Goal: Information Seeking & Learning: Compare options

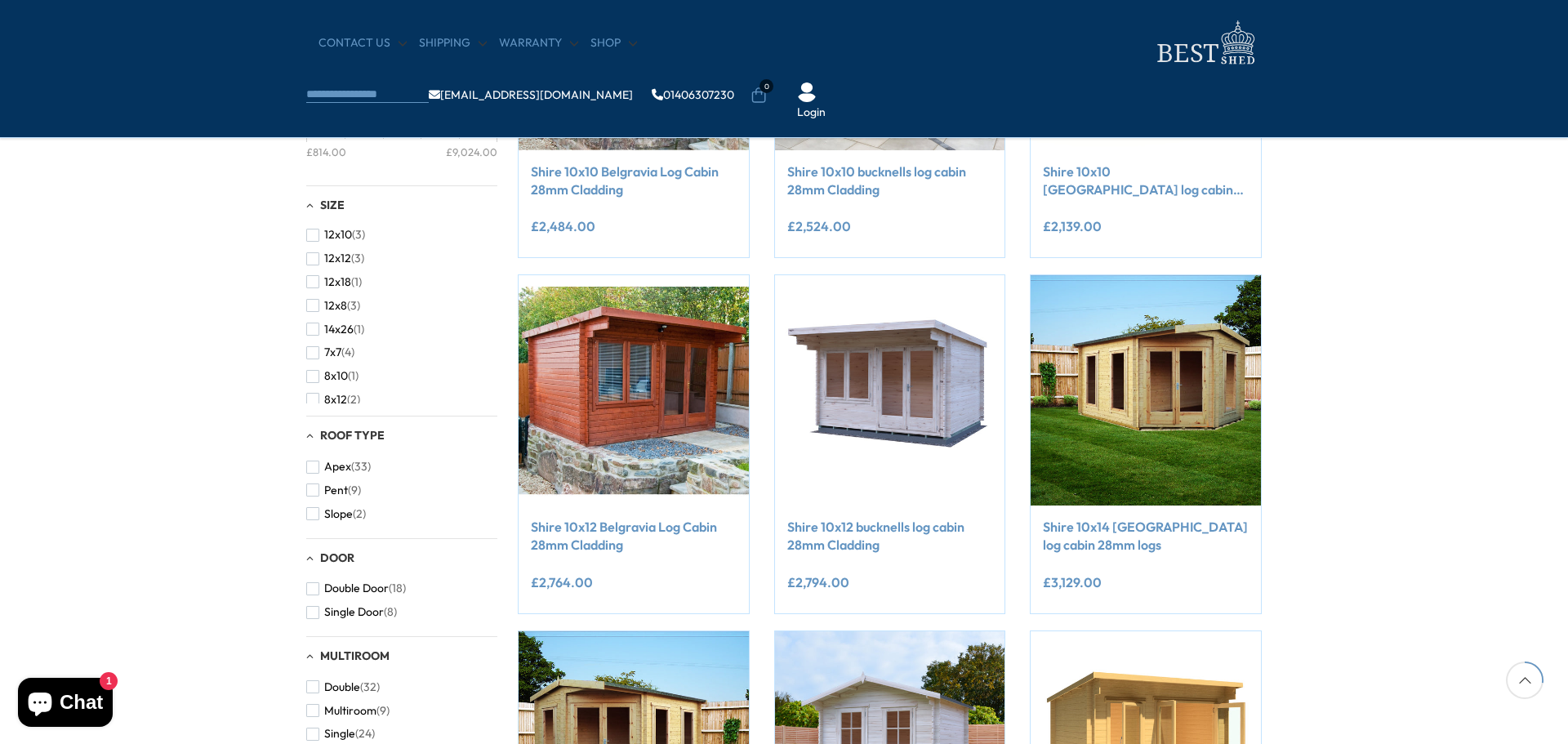
scroll to position [231, 0]
click at [313, 338] on span "button" at bounding box center [313, 333] width 13 height 13
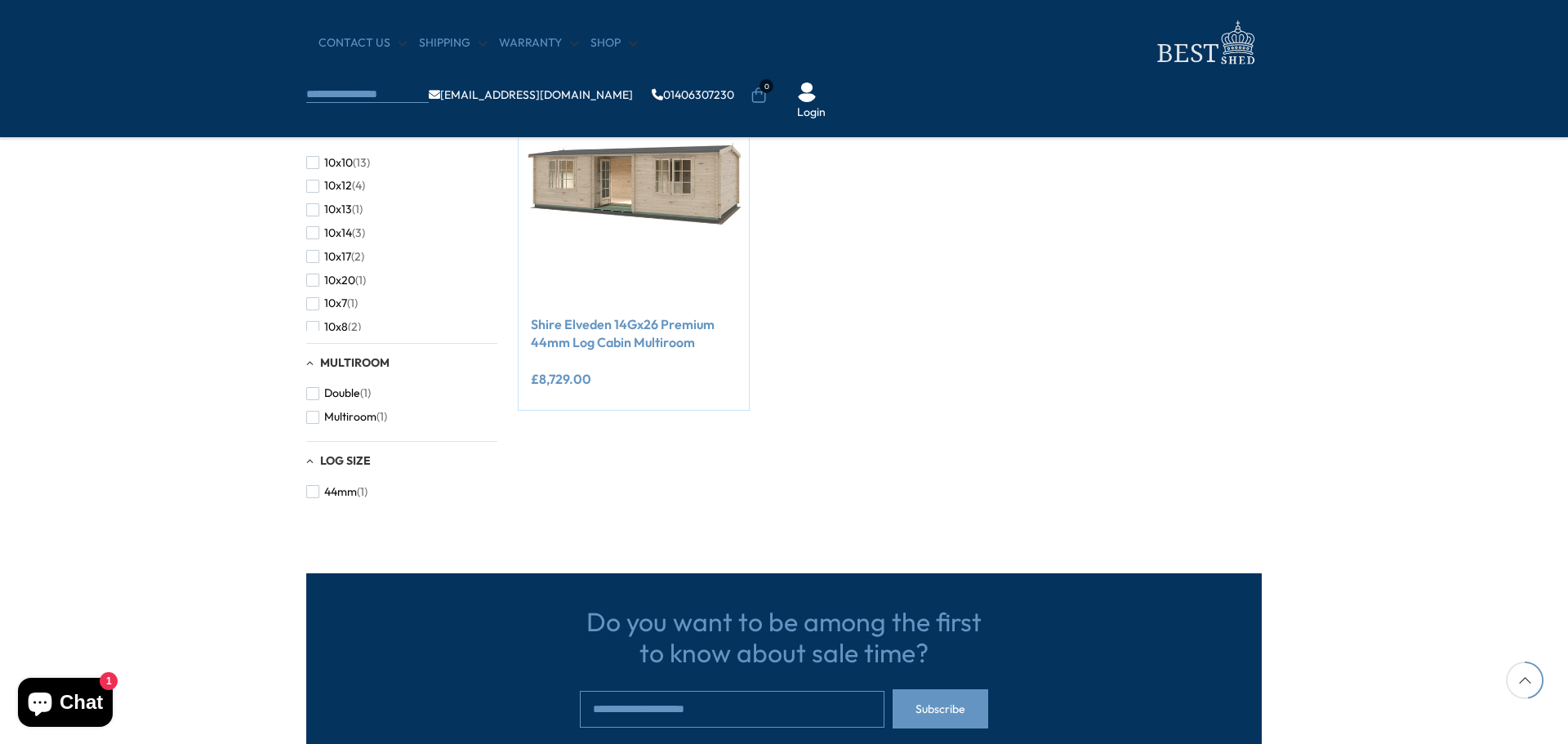
scroll to position [163, 0]
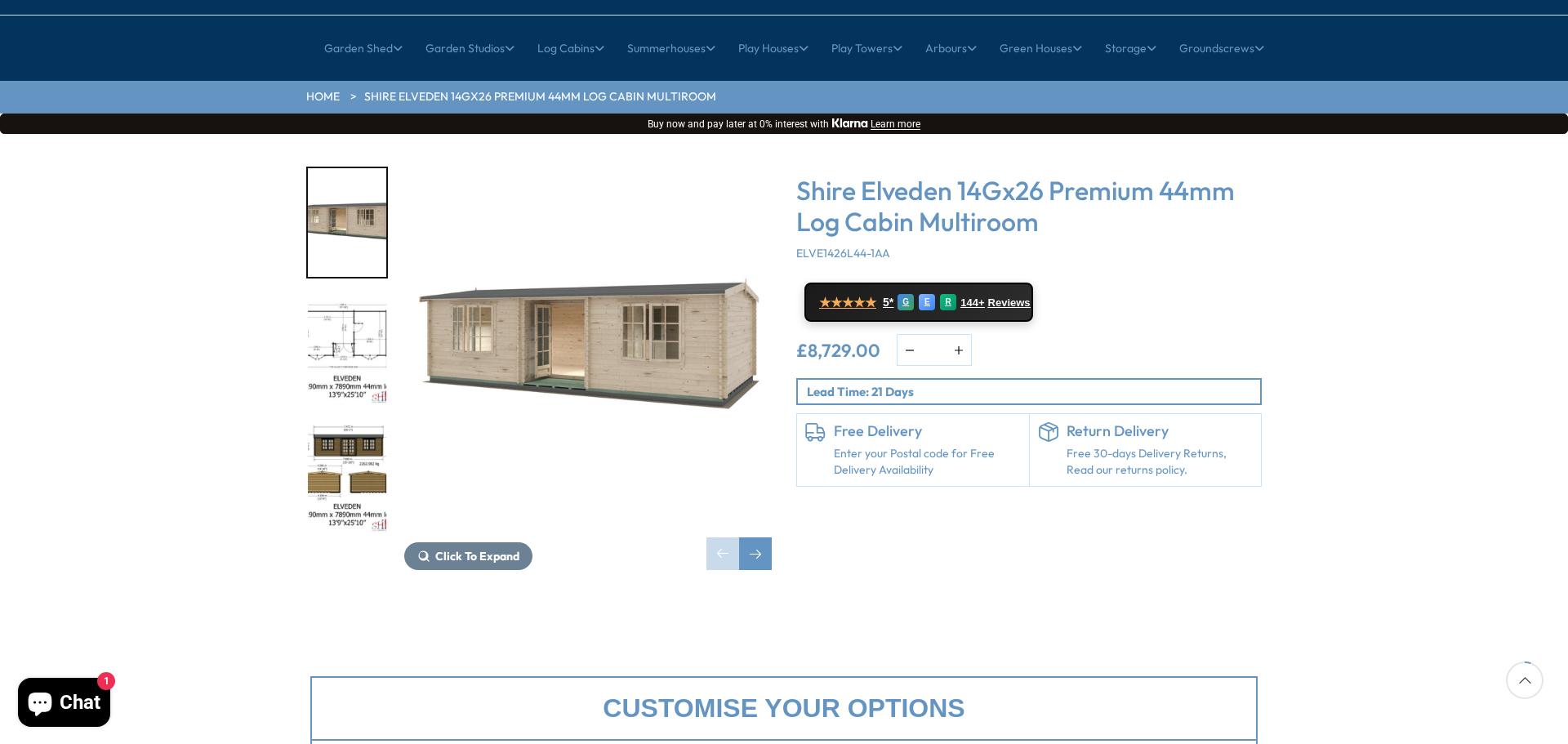
scroll to position [163, 0]
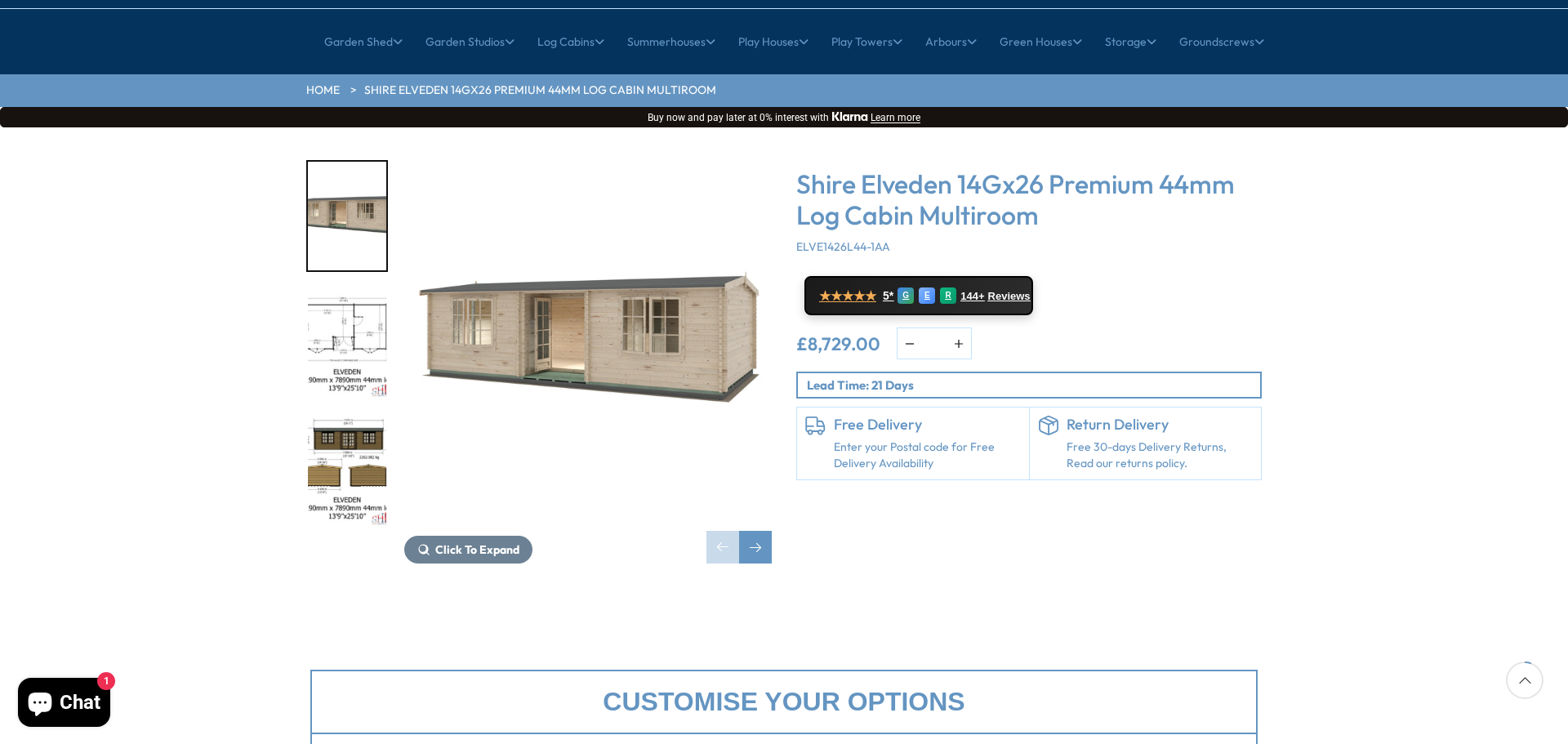
click at [371, 290] on img "2 / 10" at bounding box center [347, 343] width 78 height 108
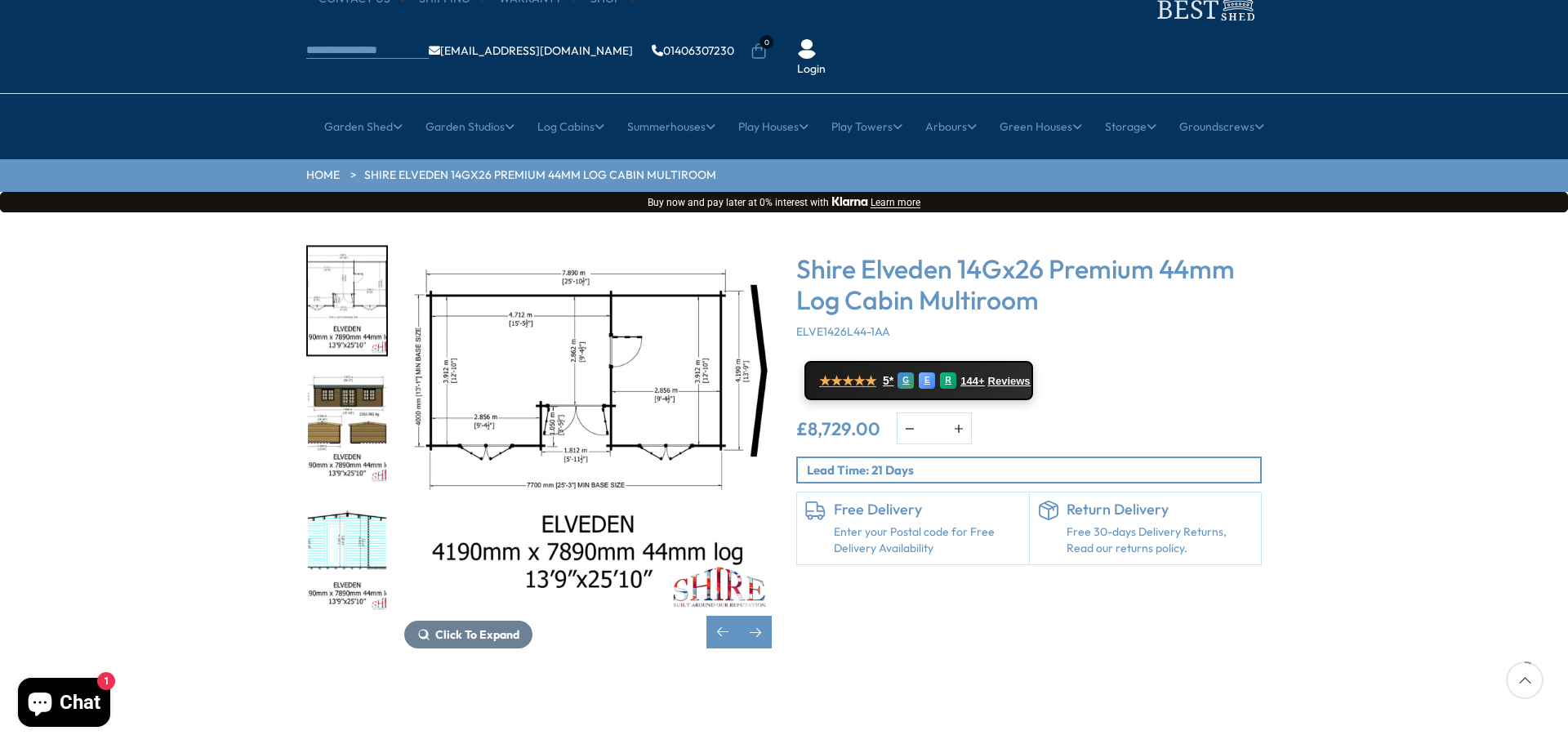
scroll to position [0, 0]
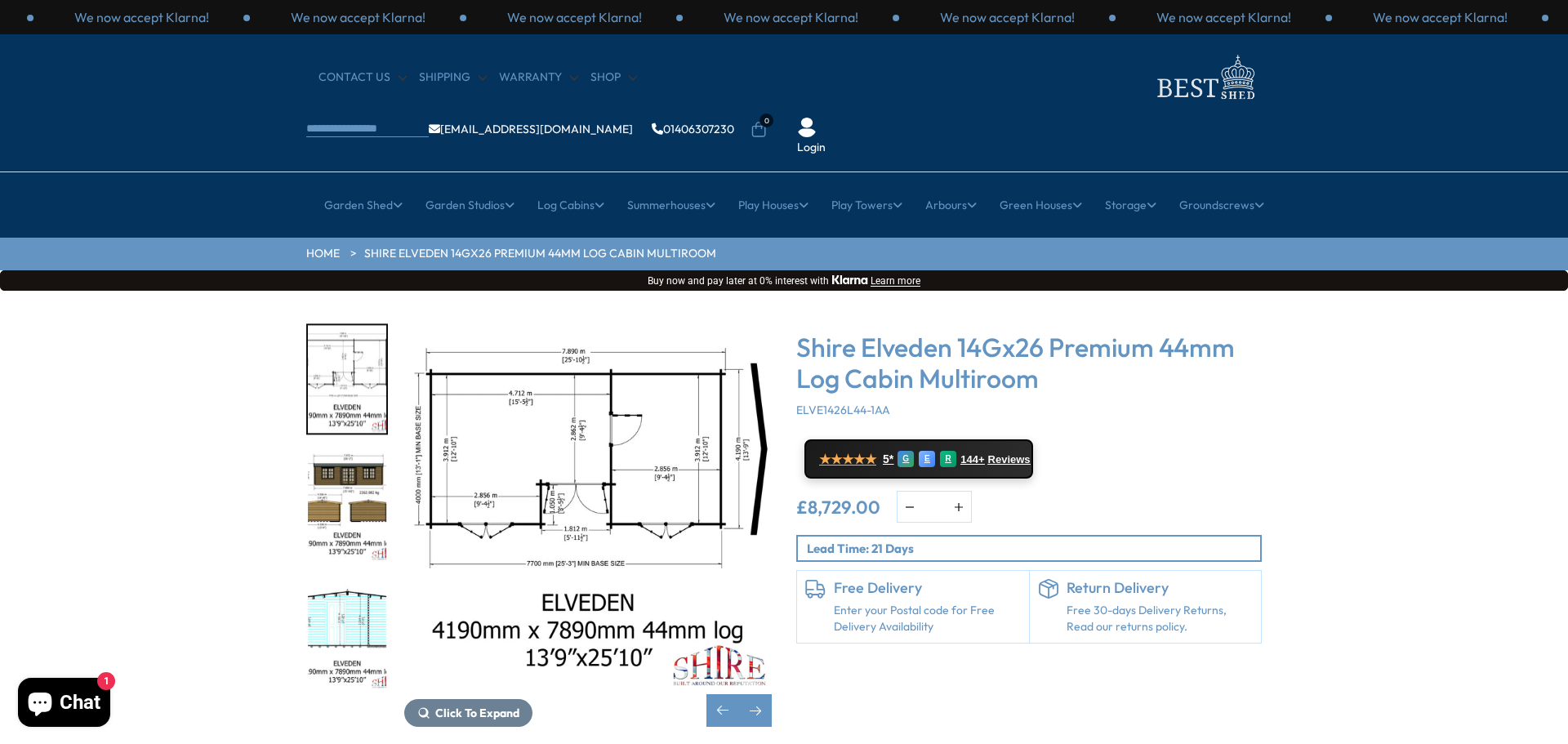
click at [323, 327] on img "2 / 10" at bounding box center [347, 379] width 78 height 108
click at [664, 361] on img "2 / 10" at bounding box center [588, 506] width 367 height 367
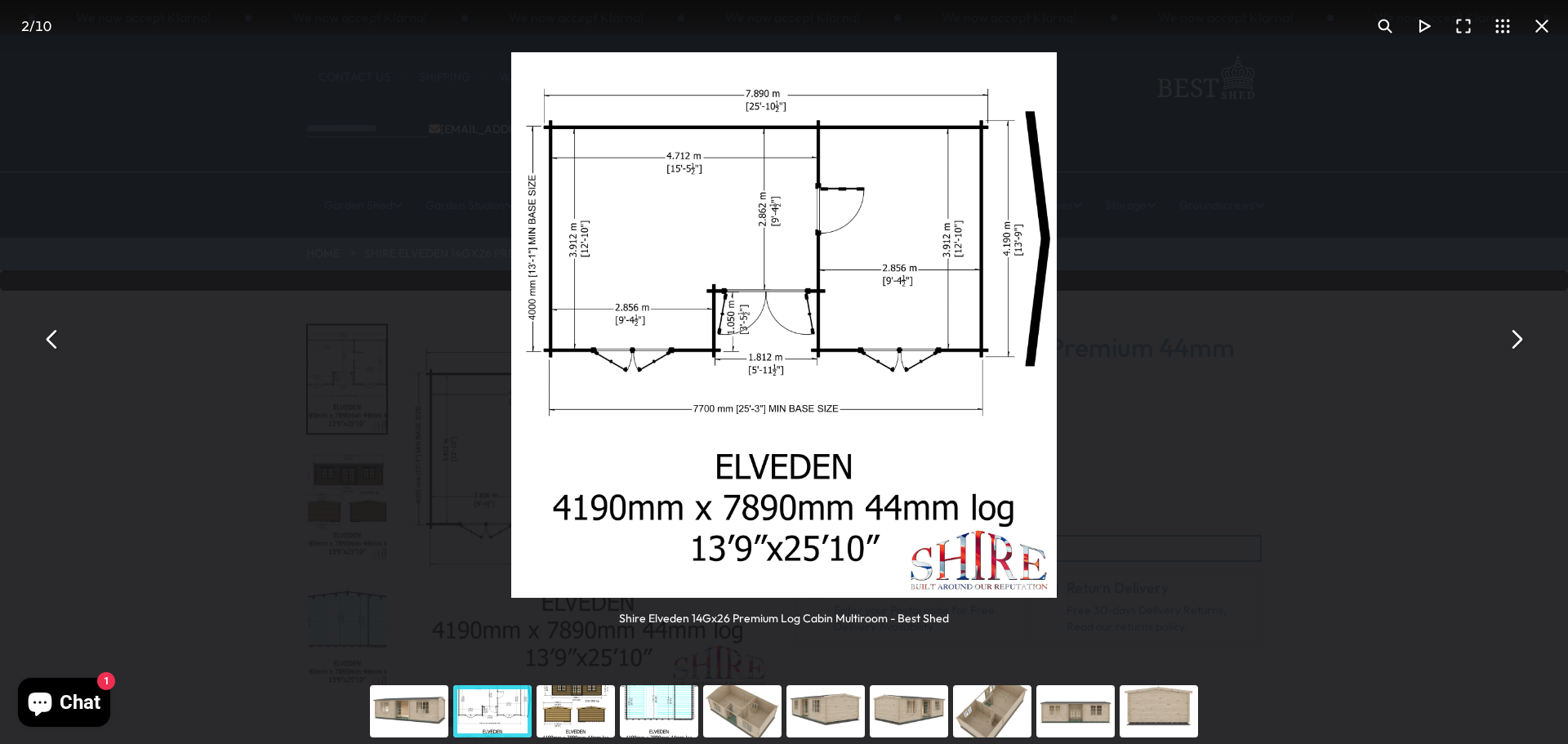
click at [1522, 343] on button "You can close this modal content with the ESC key" at bounding box center [1515, 339] width 39 height 39
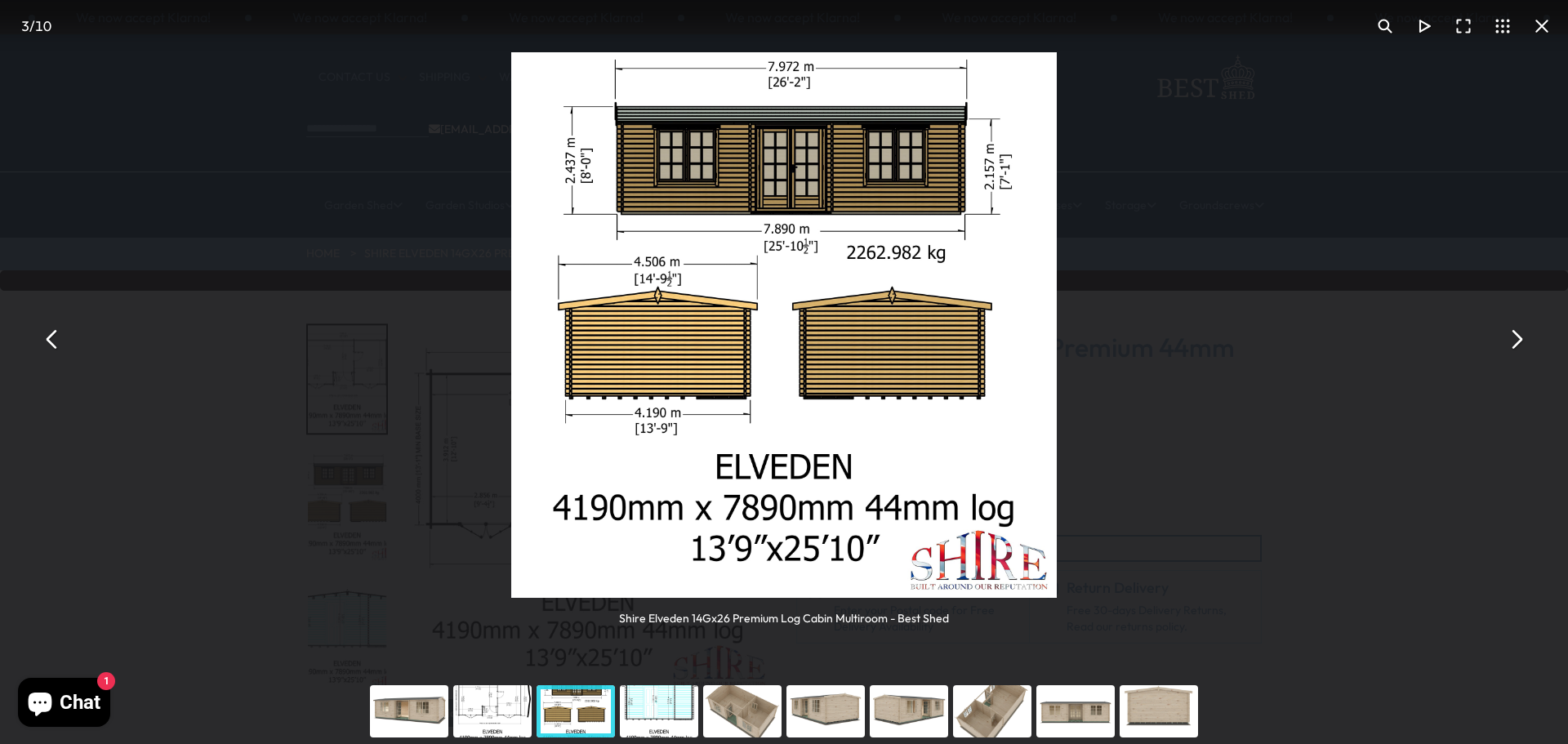
click at [1524, 341] on button "You can close this modal content with the ESC key" at bounding box center [1515, 339] width 39 height 39
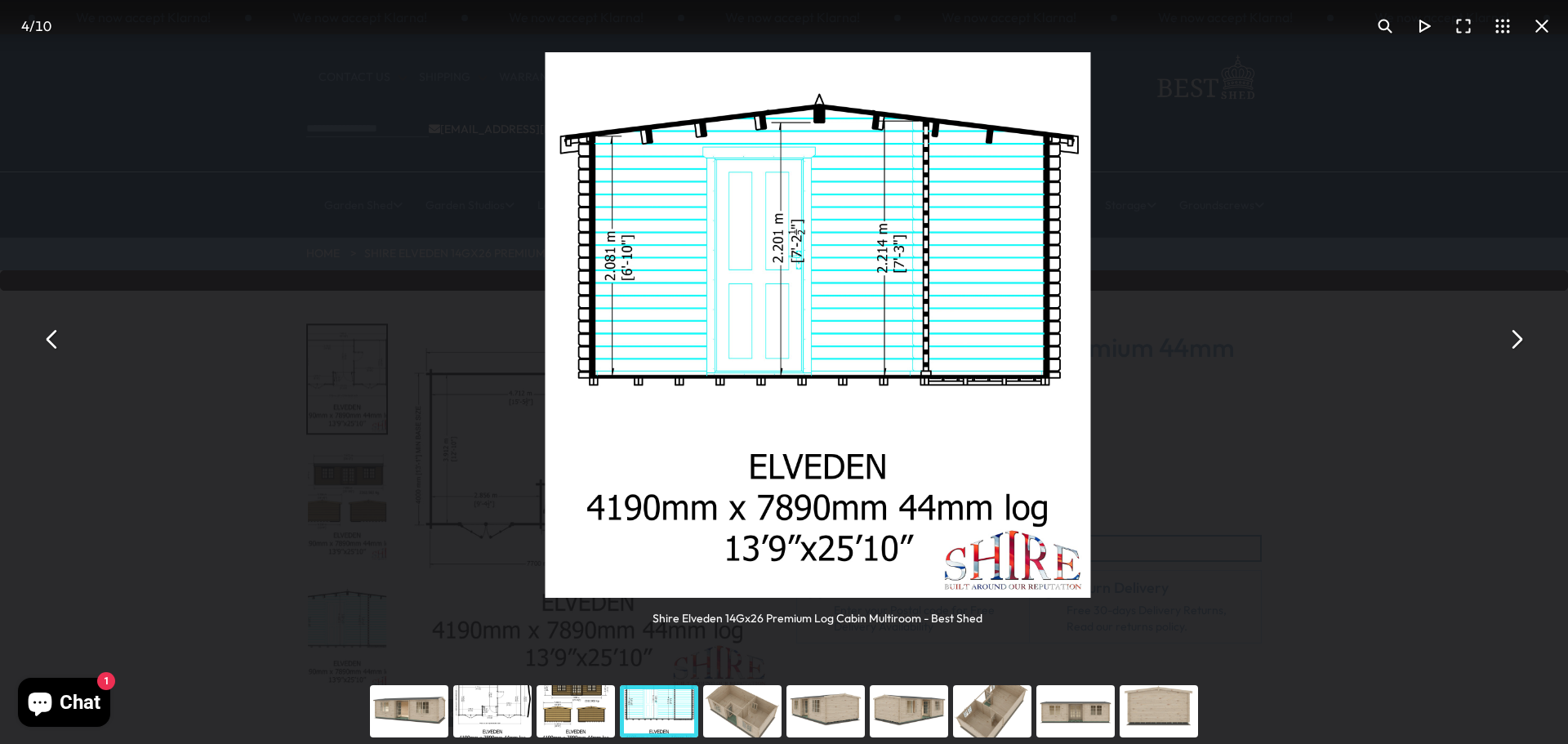
click at [1524, 341] on button "You can close this modal content with the ESC key" at bounding box center [1515, 339] width 39 height 39
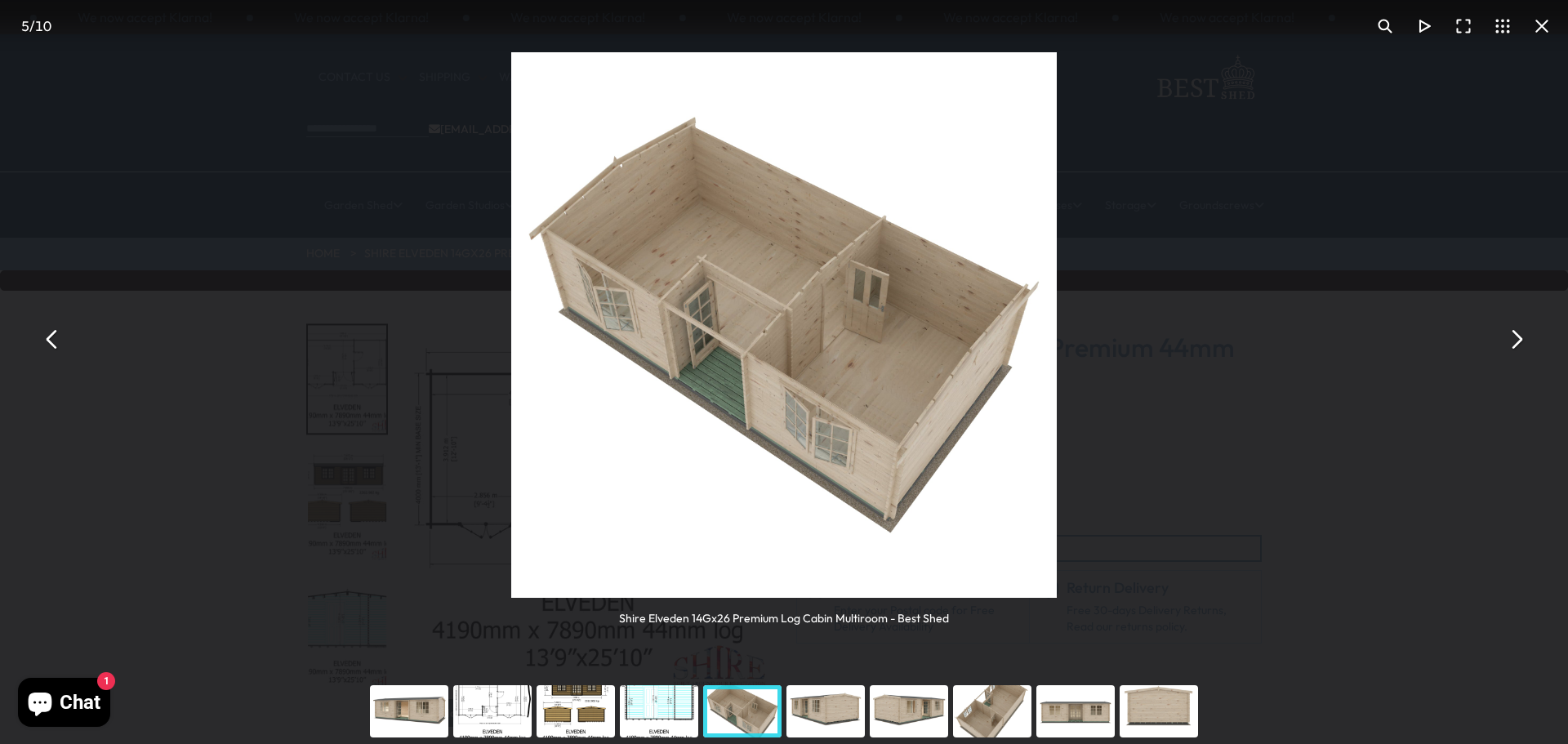
click at [1524, 341] on button "You can close this modal content with the ESC key" at bounding box center [1515, 339] width 39 height 39
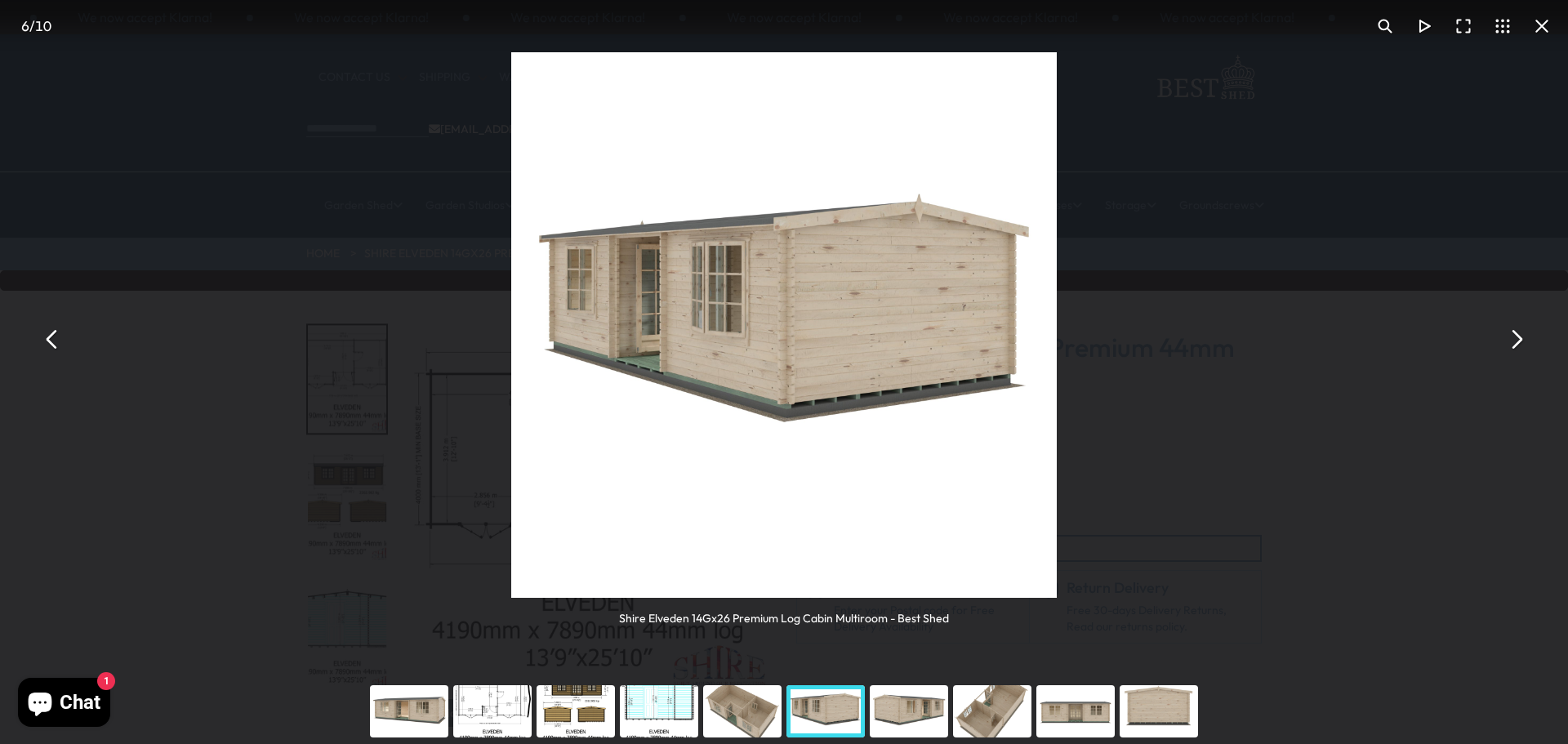
click at [1524, 341] on button "You can close this modal content with the ESC key" at bounding box center [1515, 339] width 39 height 39
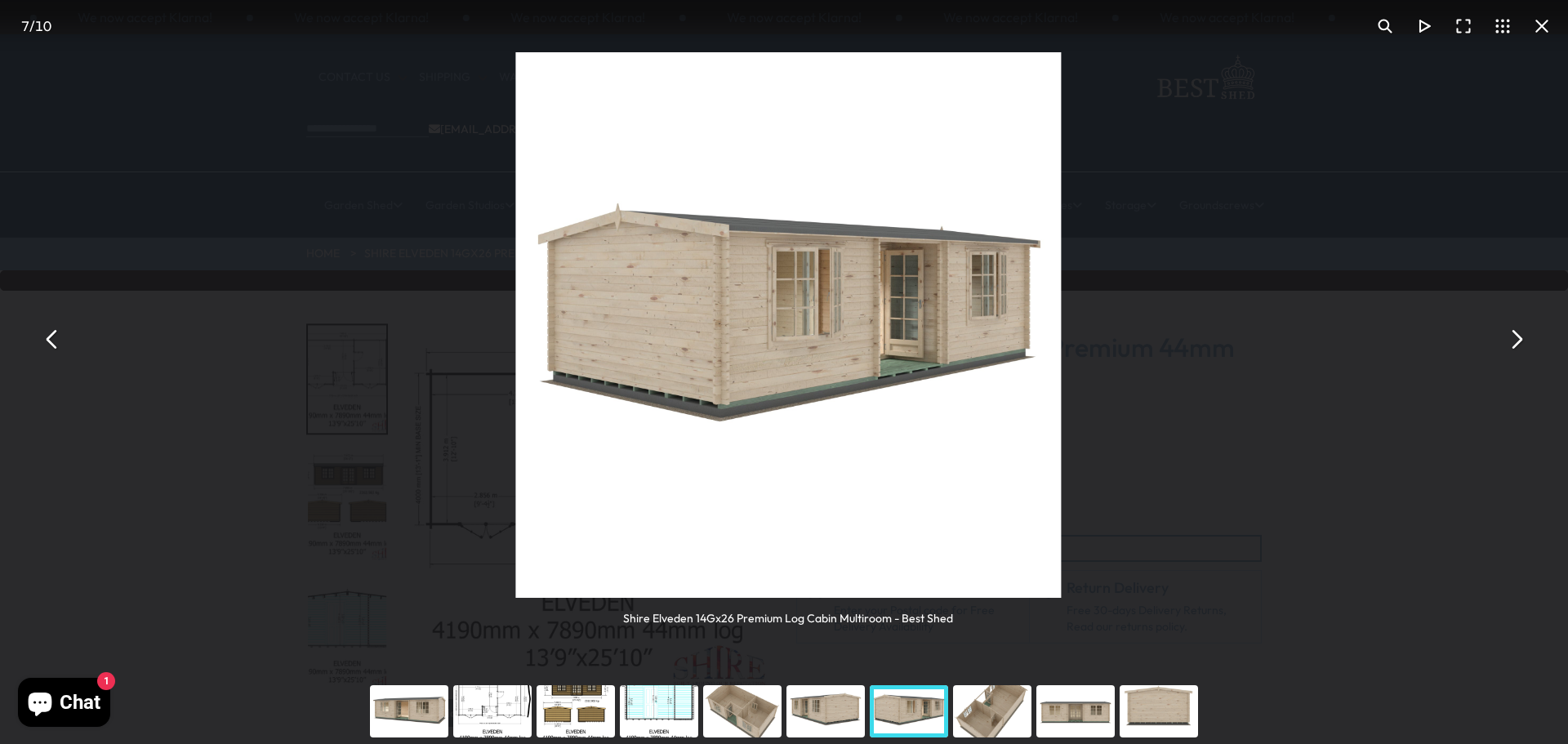
click at [1524, 341] on button "You can close this modal content with the ESC key" at bounding box center [1515, 339] width 39 height 39
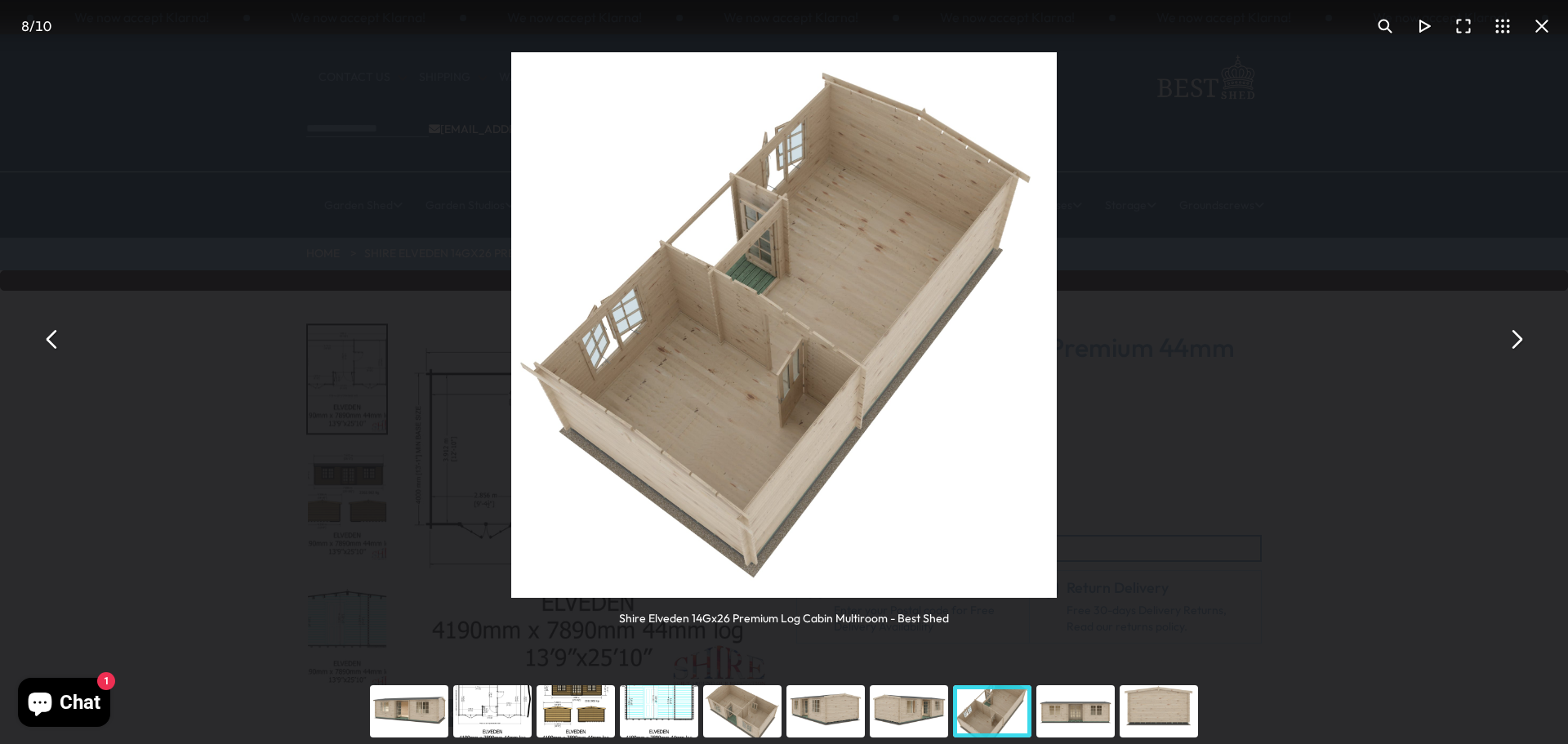
click at [1524, 341] on button "You can close this modal content with the ESC key" at bounding box center [1515, 339] width 39 height 39
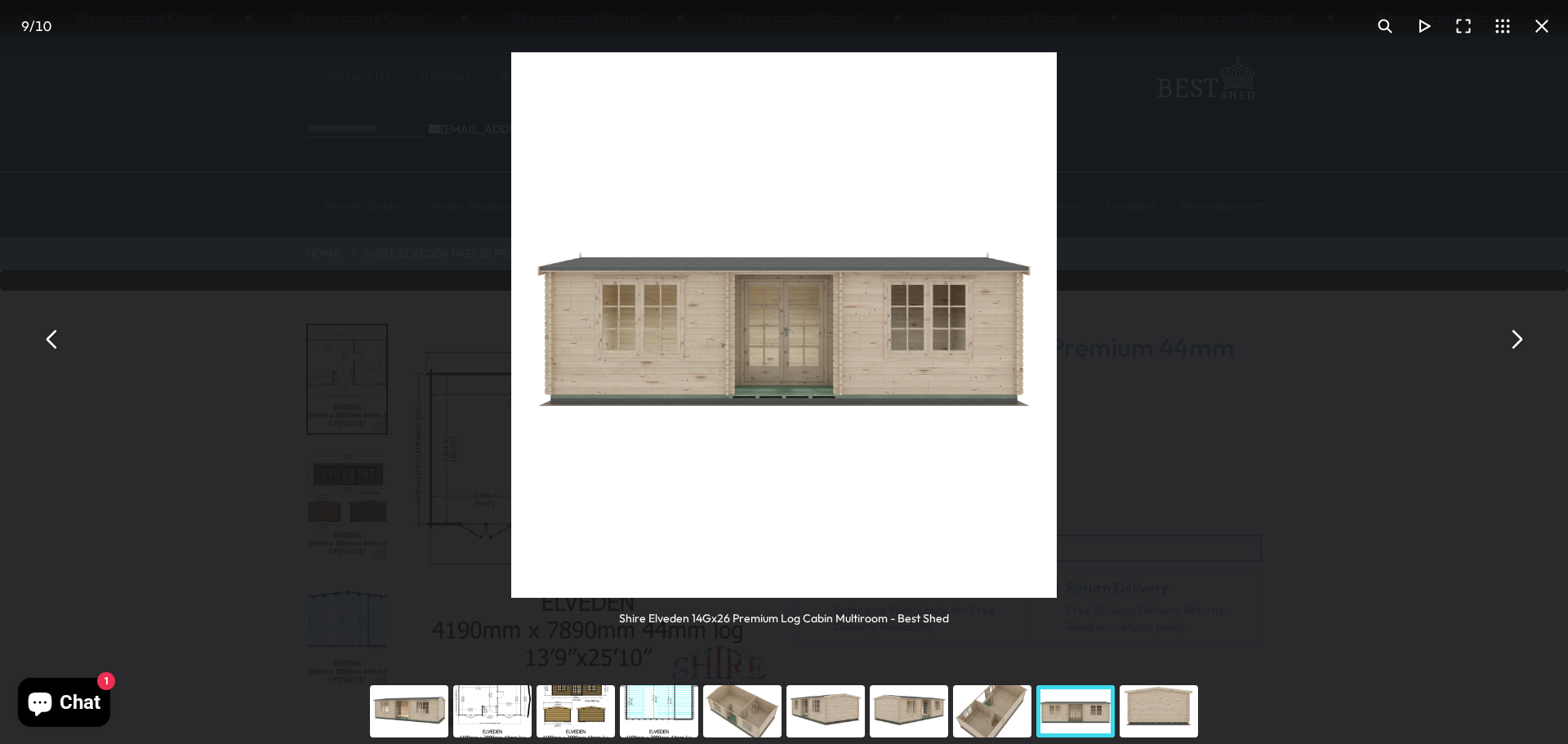
click at [1524, 341] on button "You can close this modal content with the ESC key" at bounding box center [1515, 339] width 39 height 39
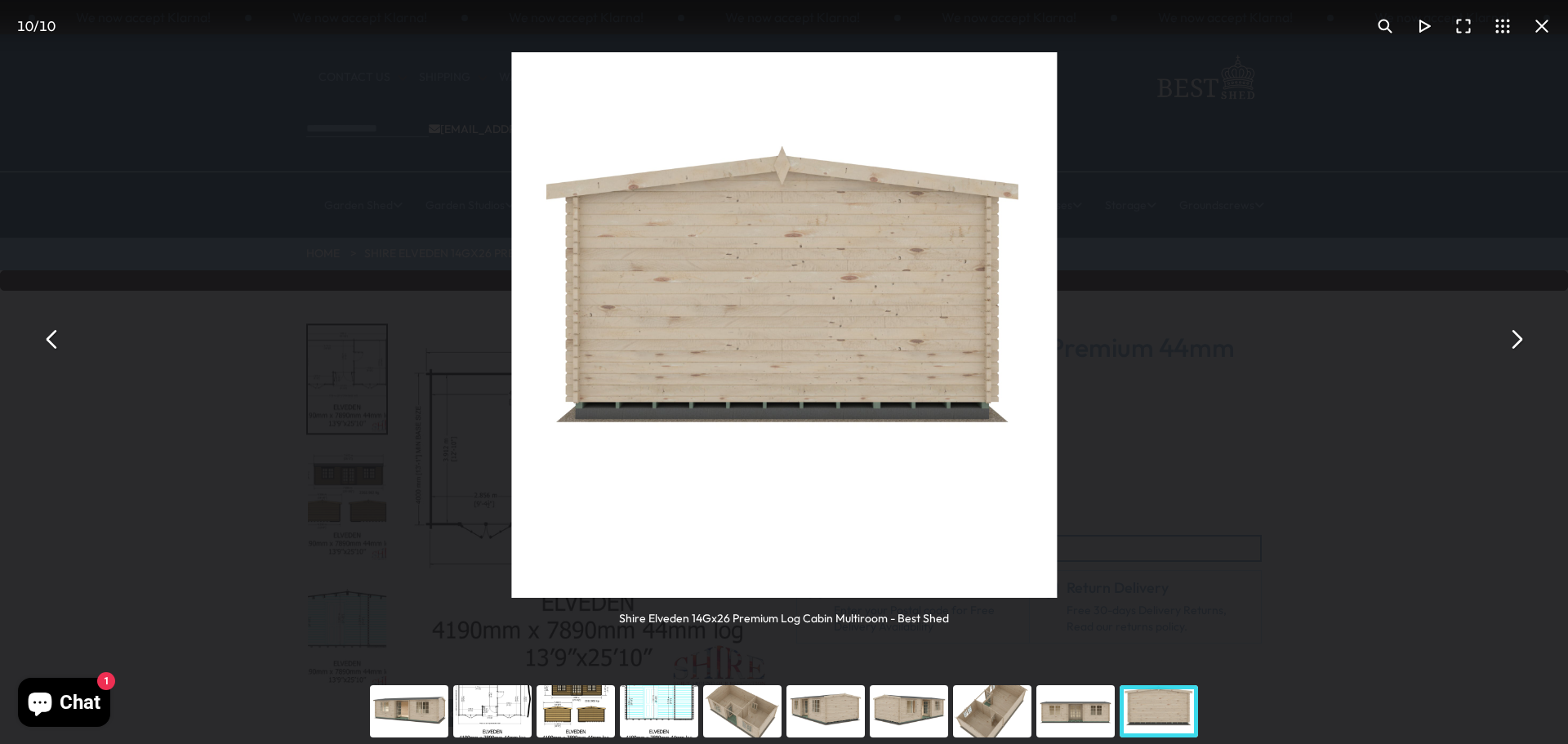
click at [1524, 341] on button "You can close this modal content with the ESC key" at bounding box center [1515, 339] width 39 height 39
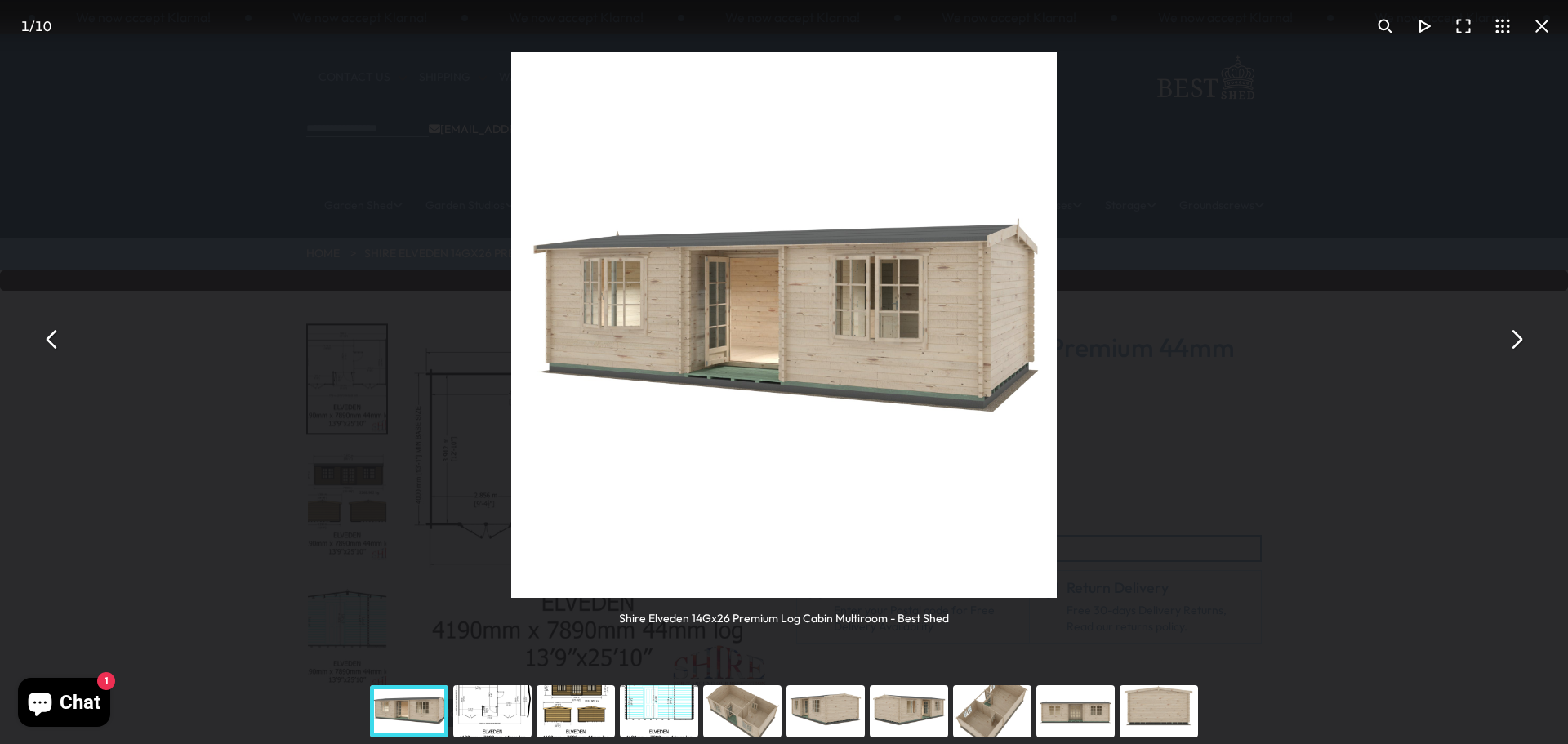
click at [1524, 341] on button "You can close this modal content with the ESC key" at bounding box center [1515, 339] width 39 height 39
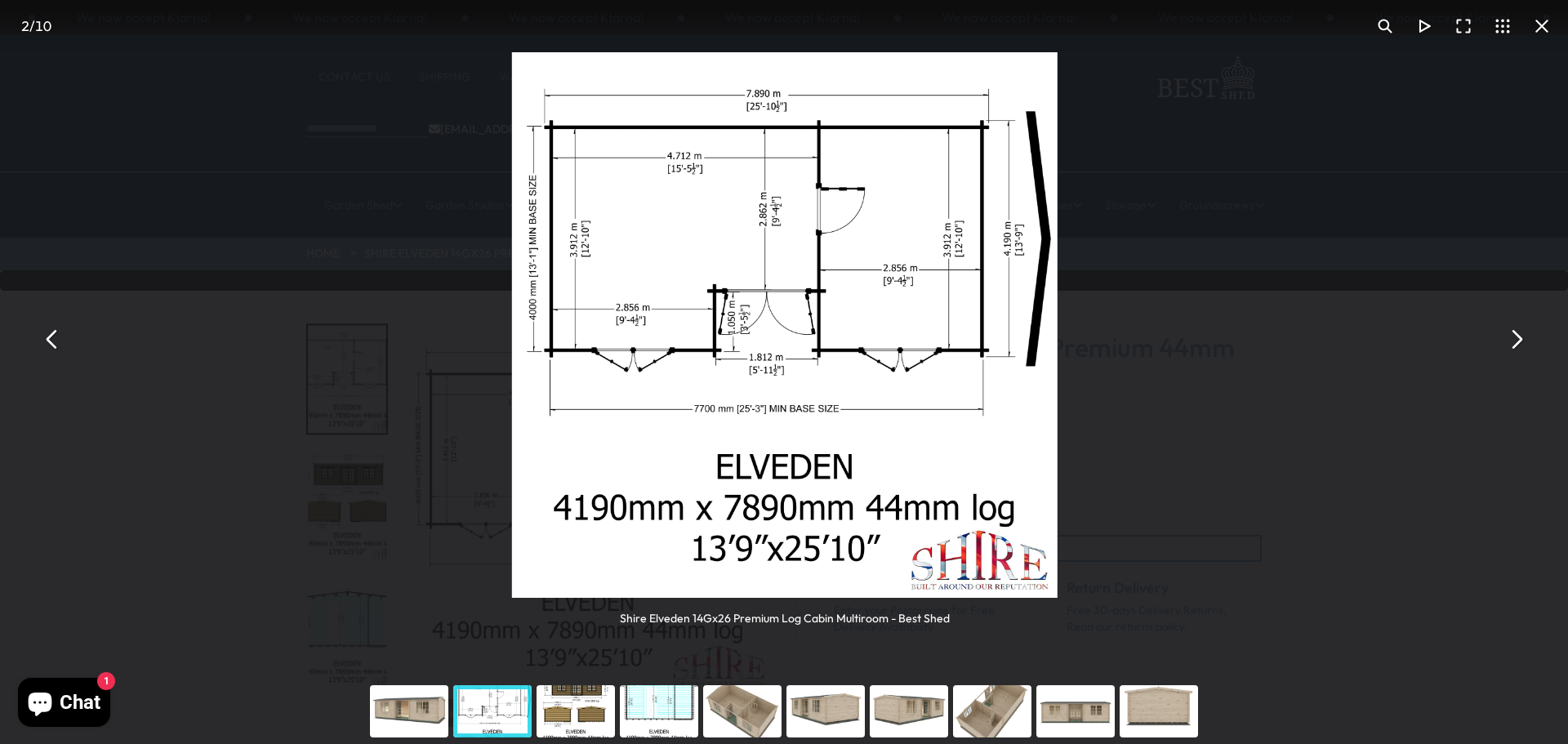
click at [1524, 341] on button "You can close this modal content with the ESC key" at bounding box center [1515, 339] width 39 height 39
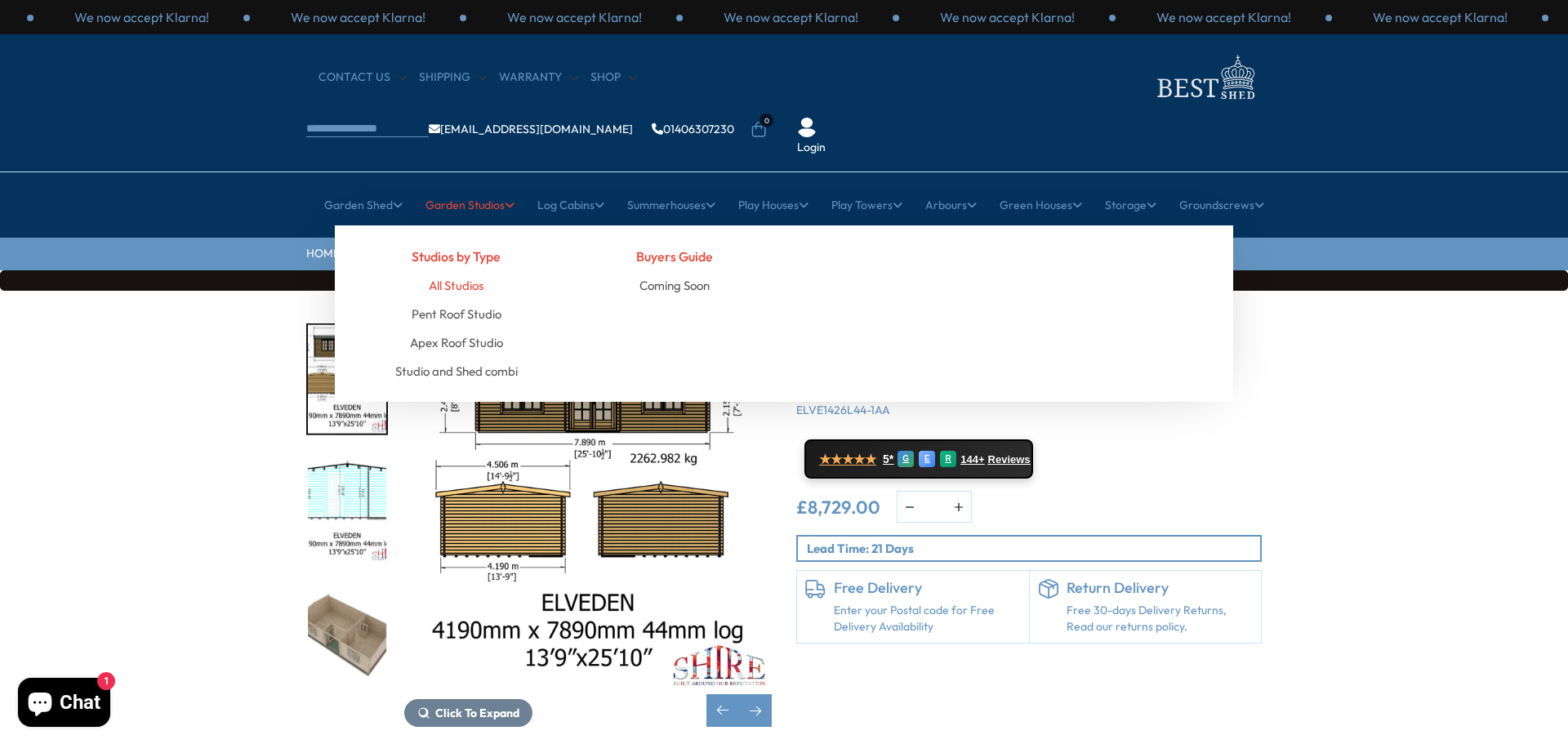
click at [460, 271] on link "All Studios" at bounding box center [456, 285] width 55 height 28
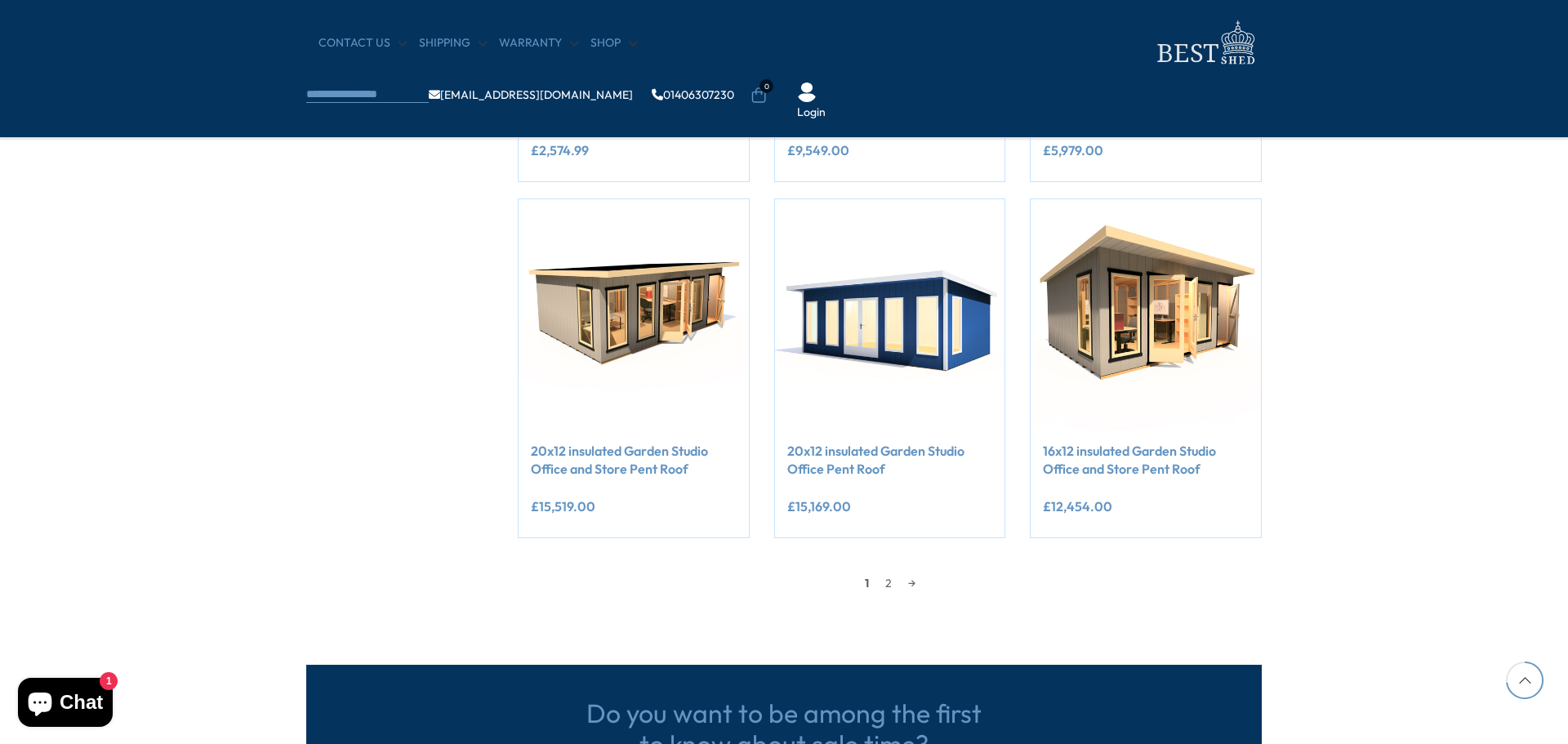
scroll to position [1306, 0]
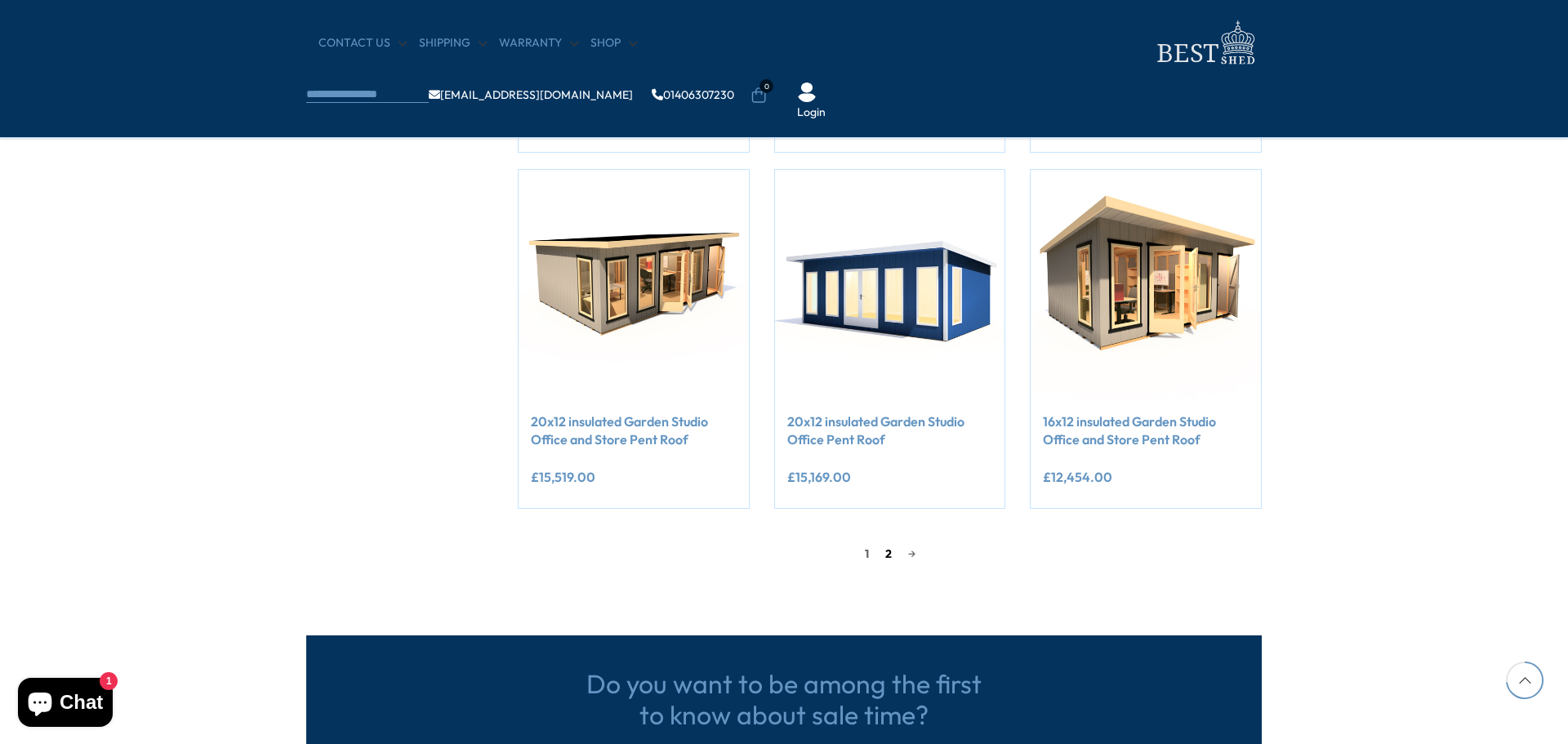
click at [890, 553] on link "2" at bounding box center [888, 553] width 23 height 25
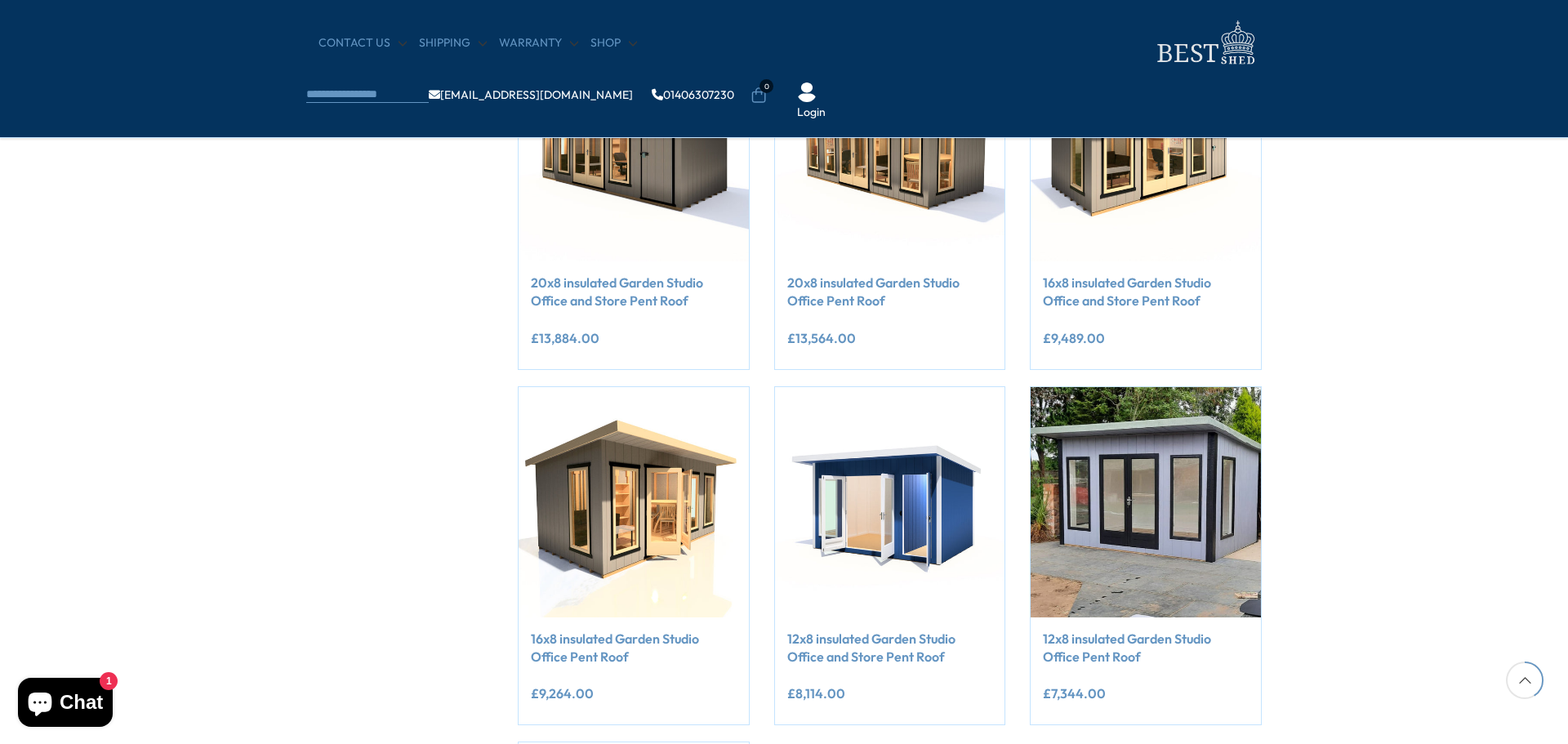
scroll to position [735, 0]
click at [891, 284] on link "20x8 insulated Garden Studio Office Pent Roof" at bounding box center [890, 290] width 206 height 36
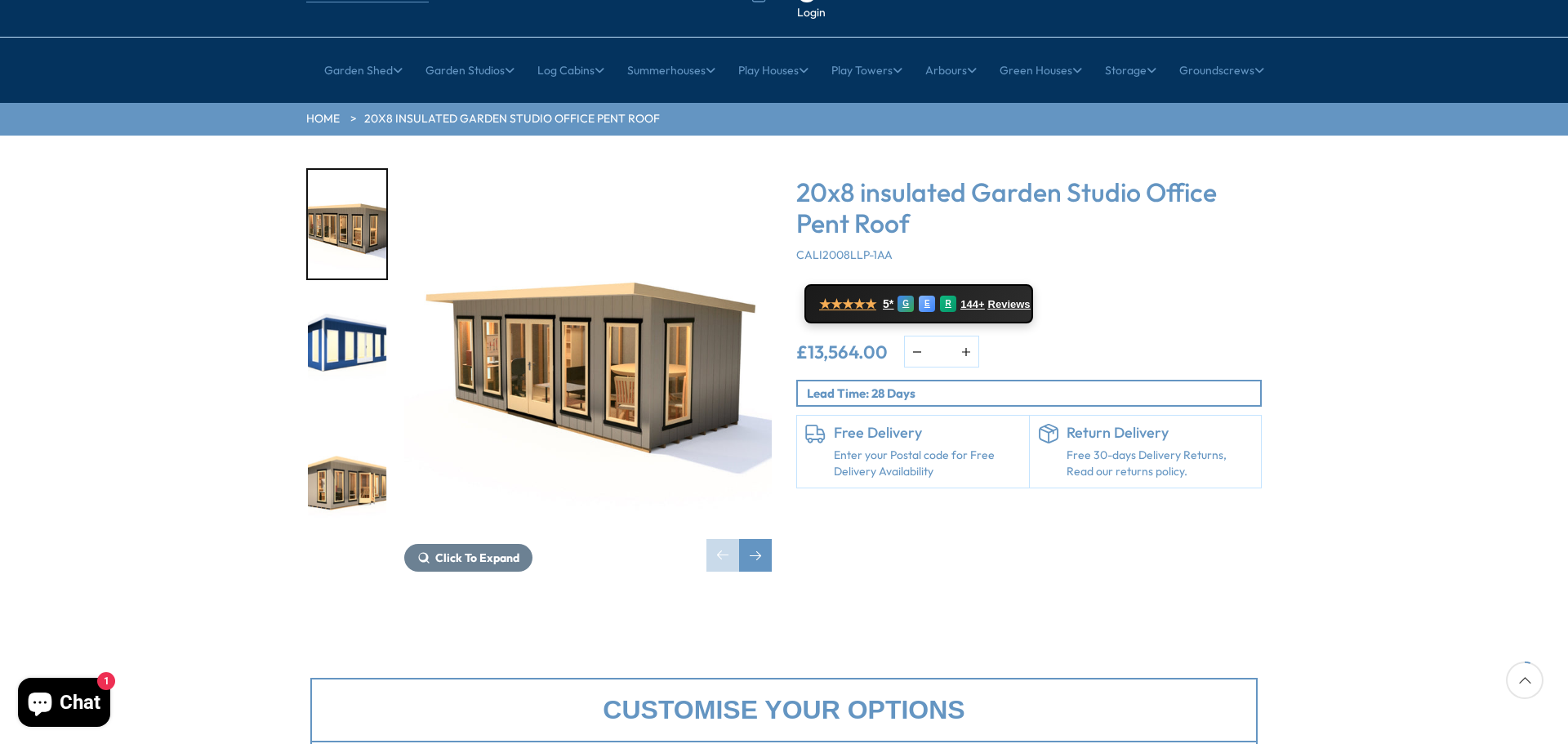
scroll to position [163, 0]
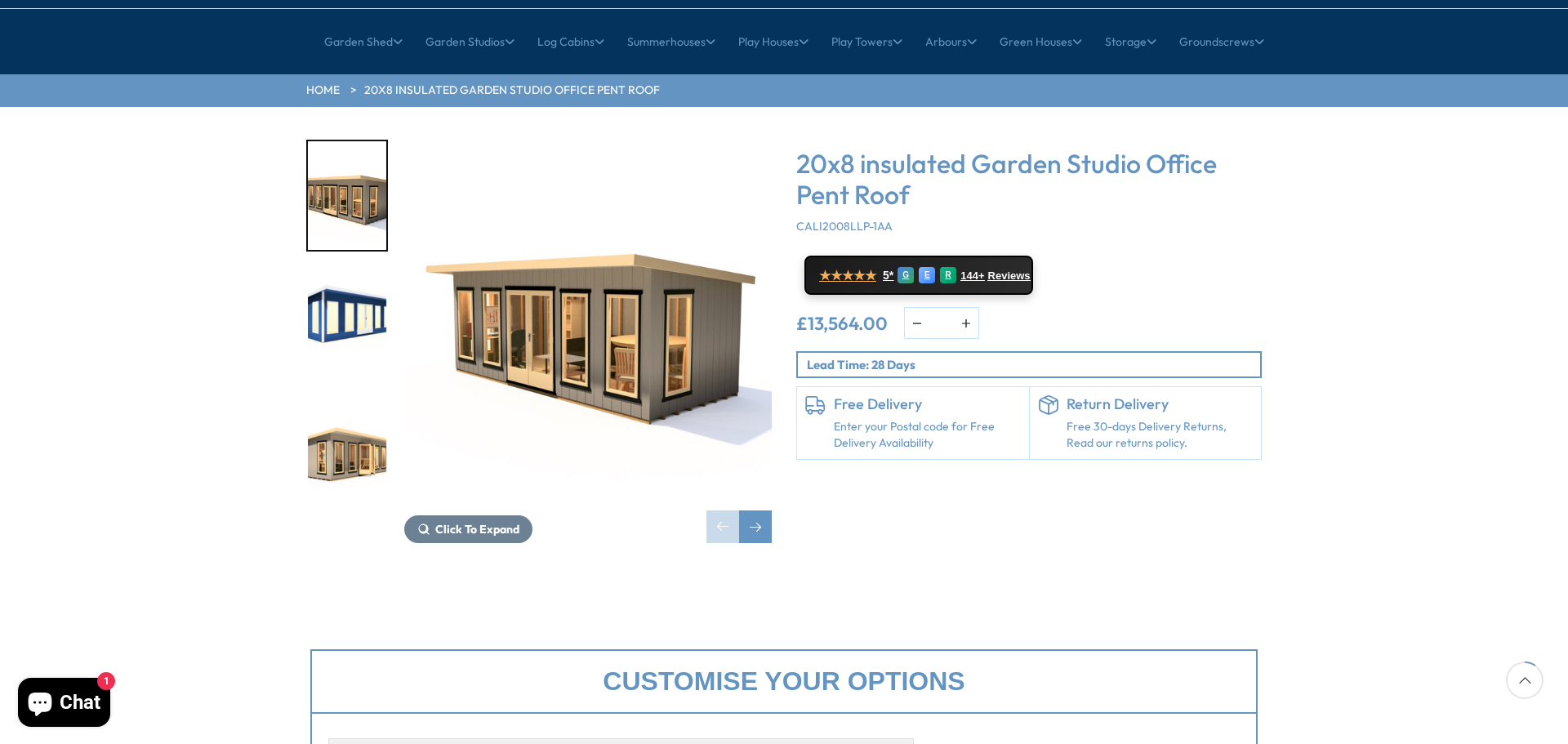
click at [336, 405] on img "3 / 9" at bounding box center [347, 451] width 78 height 108
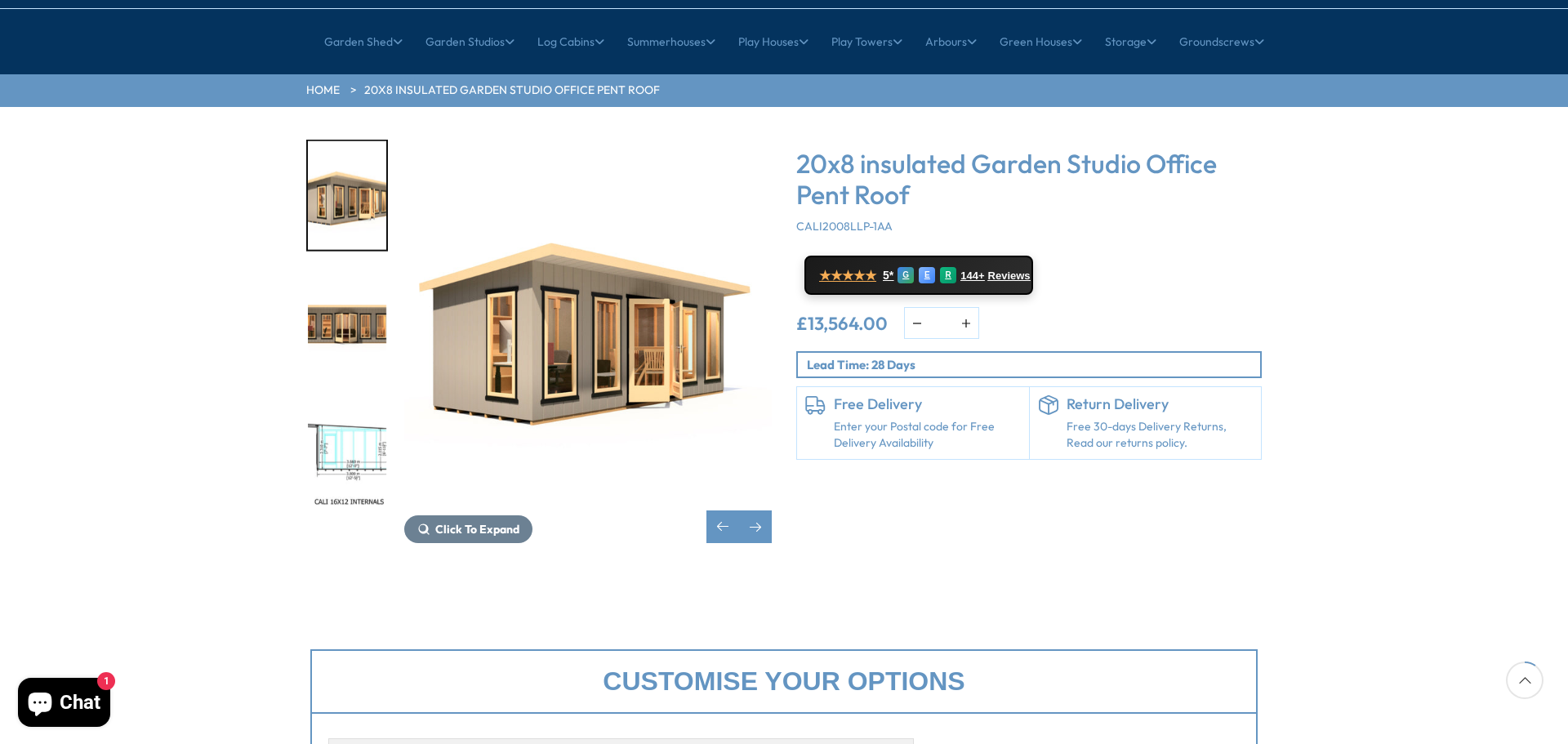
click at [336, 405] on img "5 / 9" at bounding box center [347, 451] width 78 height 108
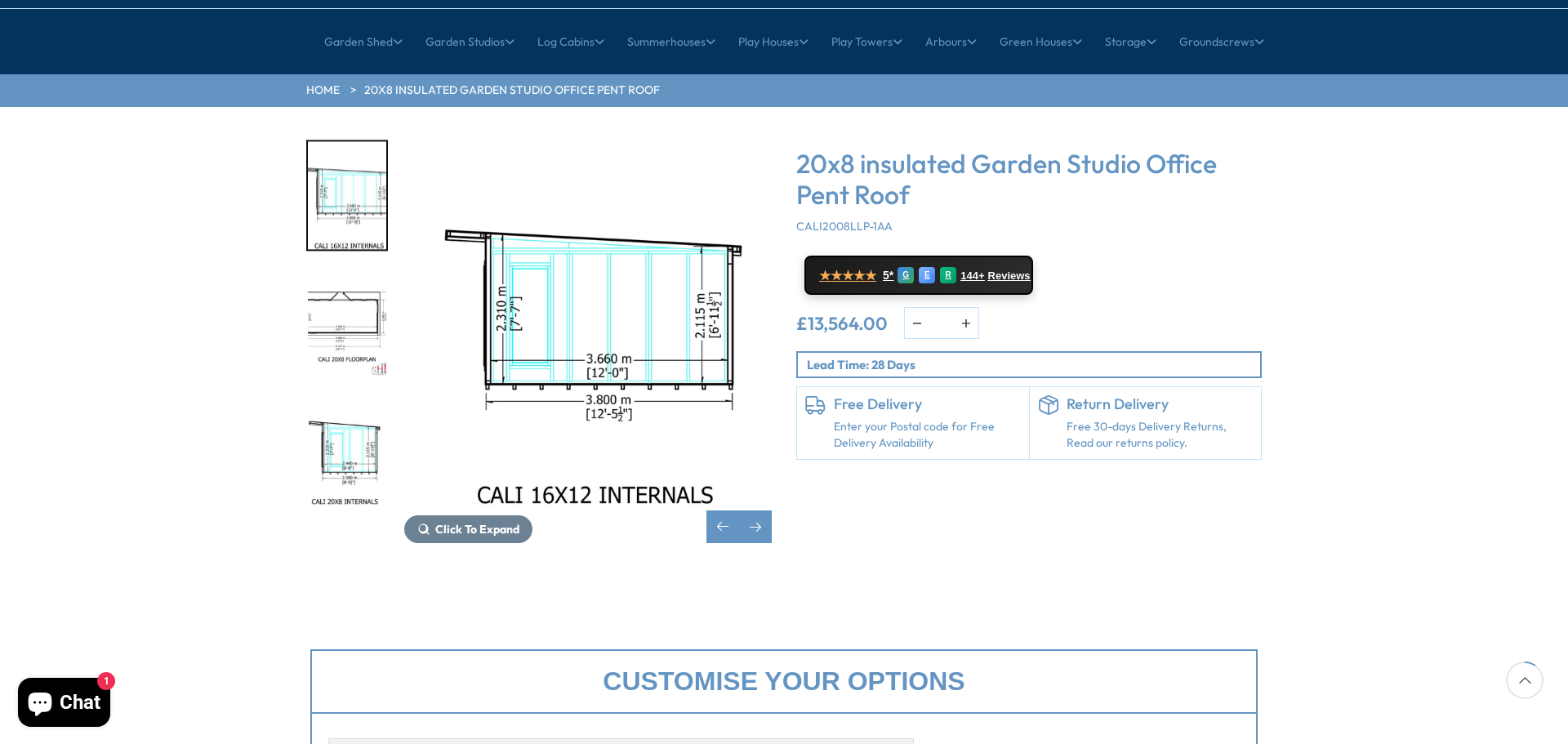
click at [337, 293] on img "6 / 9" at bounding box center [347, 323] width 78 height 108
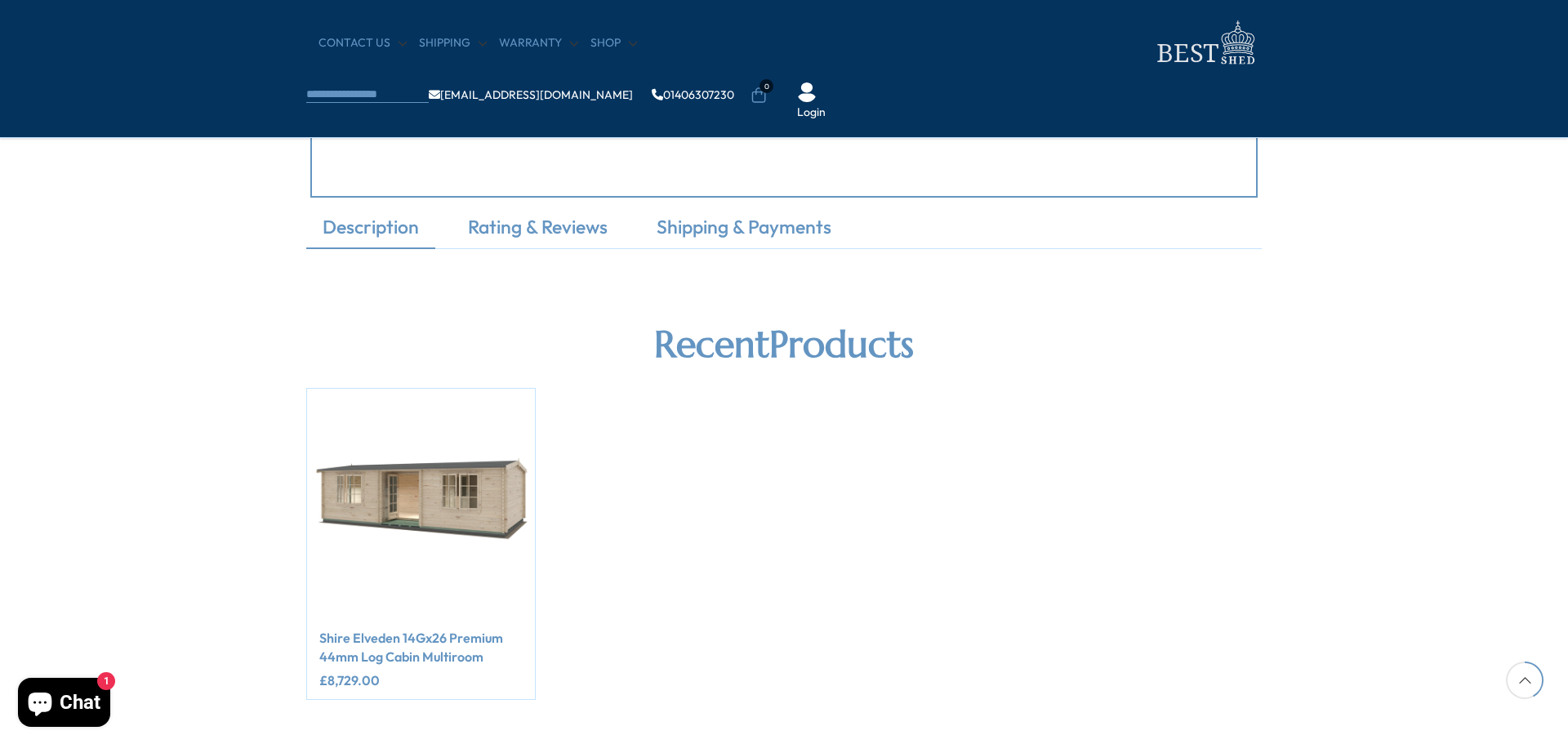
scroll to position [653, 0]
